Goal: Task Accomplishment & Management: Manage account settings

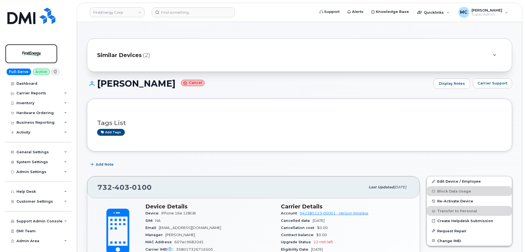
click at [36, 49] on img at bounding box center [31, 54] width 42 height 16
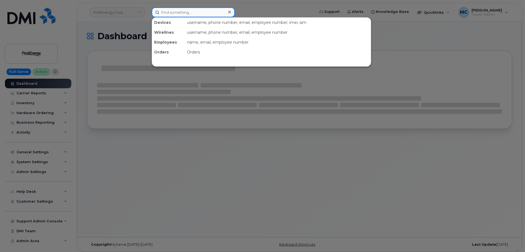
click at [208, 13] on input at bounding box center [193, 12] width 83 height 10
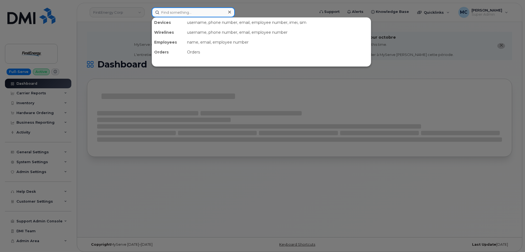
paste input "5709902322"
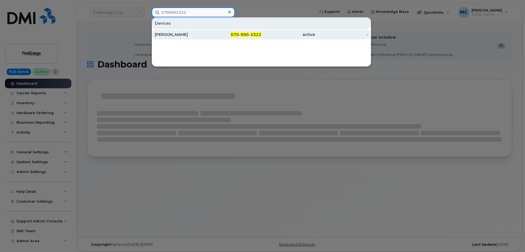
type input "5709902322"
click at [222, 34] on div "570 - 990 - 2322" at bounding box center [234, 34] width 53 height 5
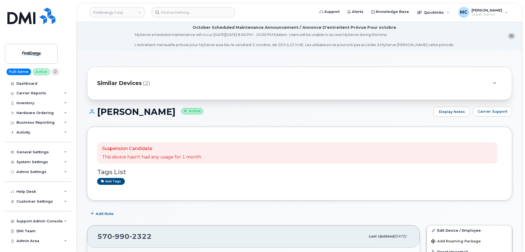
click at [242, 114] on h1 "[PERSON_NAME] Active" at bounding box center [259, 112] width 344 height 10
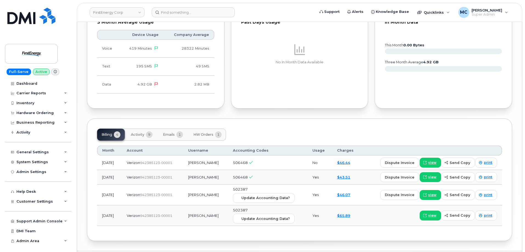
scroll to position [544, 0]
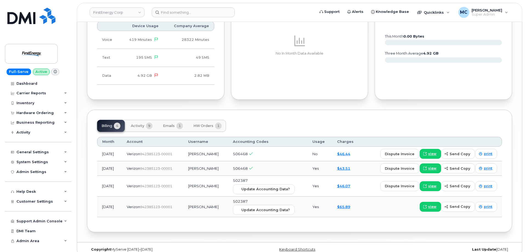
click at [145, 127] on button "Activity 9" at bounding box center [141, 126] width 30 height 12
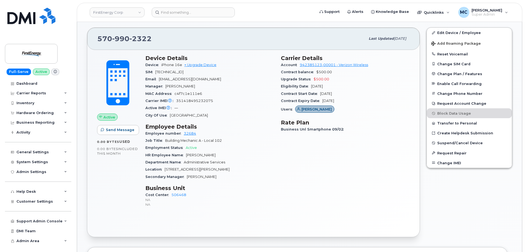
scroll to position [196, 0]
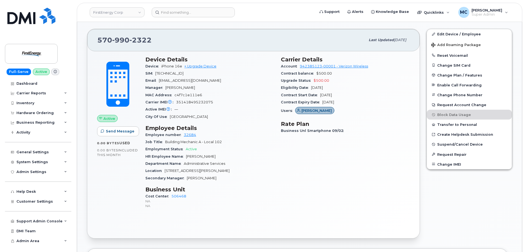
click at [253, 104] on div "Carrier IMEI Carrier IMEI is reported during the last billing cycle or change o…" at bounding box center [209, 102] width 129 height 7
click at [252, 107] on div "Active IMEI Active IMEI is refreshed daily with a delay of up to 48 hours follo…" at bounding box center [209, 109] width 129 height 7
click at [46, 111] on div "Hardware Ordering" at bounding box center [34, 113] width 37 height 4
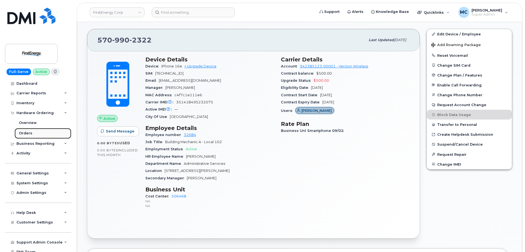
click at [46, 131] on link "Orders" at bounding box center [43, 133] width 57 height 10
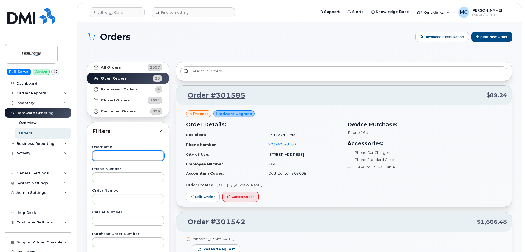
click at [110, 152] on input "text" at bounding box center [128, 156] width 72 height 10
paste input "[PERSON_NAME]"
type input "[PERSON_NAME]"
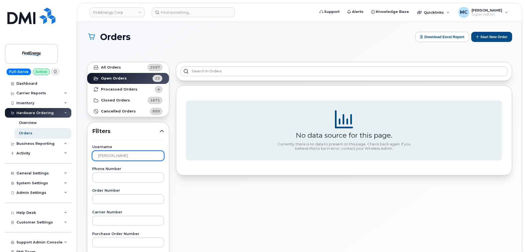
drag, startPoint x: 145, startPoint y: 158, endPoint x: 76, endPoint y: 159, distance: 69.1
click at [78, 159] on div "Orders Download Excel Report Start New Order All Orders 2597 Open Orders 23 Pro…" at bounding box center [299, 236] width 445 height 428
click at [153, 151] on input "text" at bounding box center [128, 156] width 72 height 10
paste input "David L Kanalis"
type input "David L Kanalis"
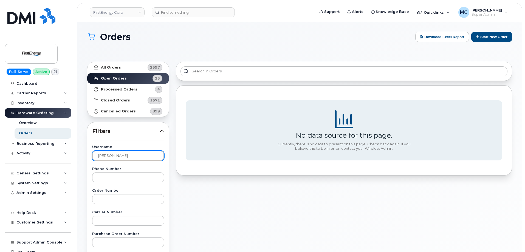
click at [141, 67] on link "All Orders 2597" at bounding box center [128, 67] width 82 height 11
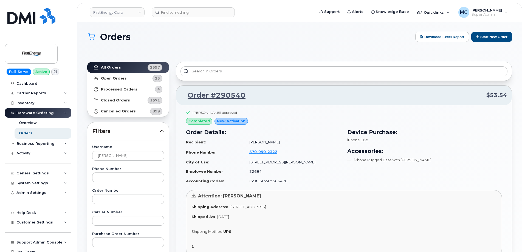
click at [269, 104] on div "Order #290540 $53.54" at bounding box center [344, 96] width 336 height 20
click at [277, 97] on p "Order #290540 $53.54" at bounding box center [344, 95] width 326 height 10
click at [324, 94] on p "Order #290540 $53.54" at bounding box center [344, 95] width 326 height 10
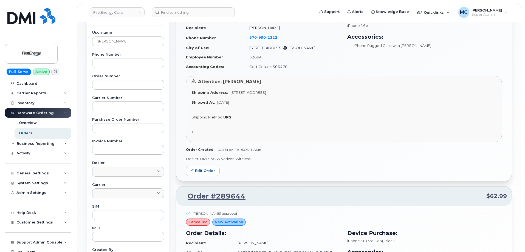
scroll to position [113, 0]
click at [300, 110] on div "Attention: David Kanalis Shipping Address: 566 Ridgewood Dr FREDERICKTOWN PA 15…" at bounding box center [344, 109] width 316 height 67
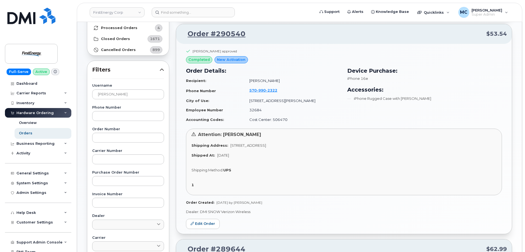
scroll to position [55, 0]
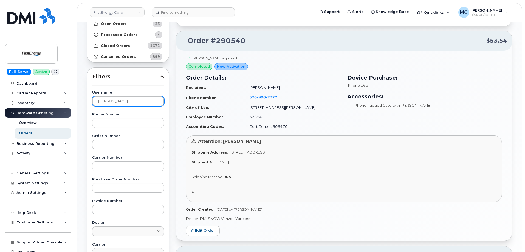
drag, startPoint x: 131, startPoint y: 101, endPoint x: 76, endPoint y: 101, distance: 55.4
click at [76, 101] on body "FirstEnergy Corp Support Alerts Knowledge Base Quicklinks Suspend / Cancel Devi…" at bounding box center [262, 184] width 525 height 478
click at [362, 125] on div "Device Purchase: iPhone 16e Accessories: iPhone Rugged Case with Holster" at bounding box center [424, 102] width 161 height 64
click at [130, 99] on input "text" at bounding box center [128, 101] width 72 height 10
paste input "[PERSON_NAME]"
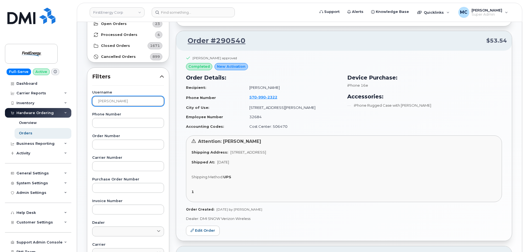
type input "[PERSON_NAME]"
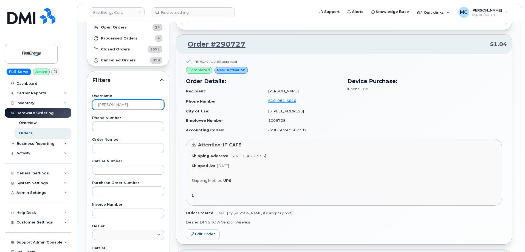
scroll to position [49, 0]
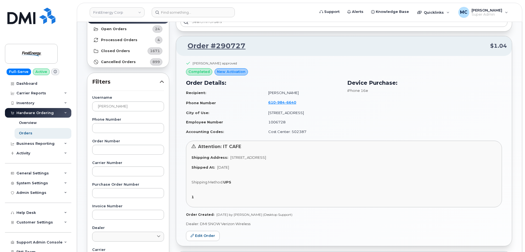
click at [386, 125] on div "Device Purchase: iPhone 16e" at bounding box center [424, 107] width 161 height 64
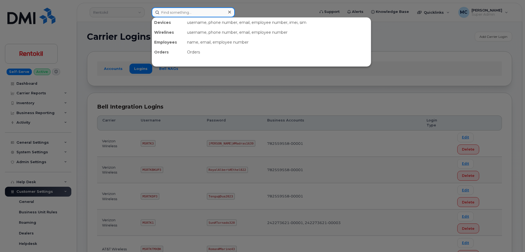
click at [188, 13] on input at bounding box center [193, 12] width 83 height 10
paste input "[PHONE_NUMBER]"
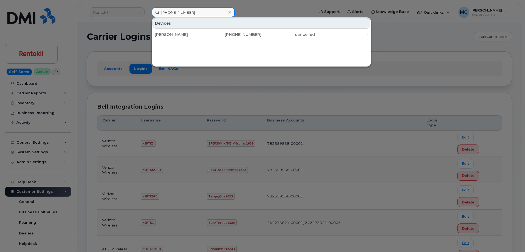
type input "[PHONE_NUMBER]"
click at [231, 12] on icon at bounding box center [229, 12] width 3 height 4
